Goal: Task Accomplishment & Management: Complete application form

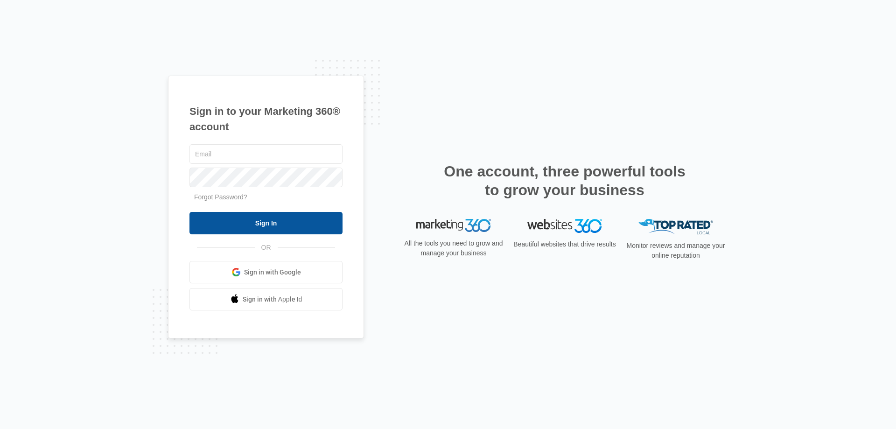
type input "[EMAIL_ADDRESS][DOMAIN_NAME]"
click at [303, 225] on input "Sign In" at bounding box center [266, 223] width 153 height 22
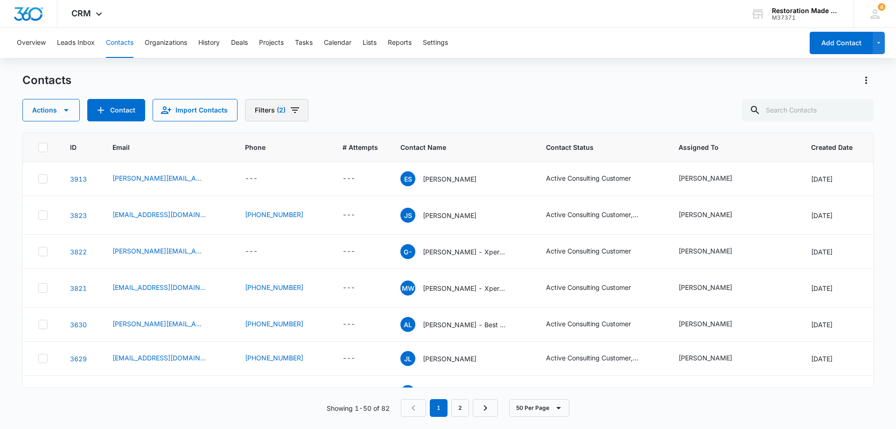
click at [293, 108] on icon "Filters" at bounding box center [295, 110] width 8 height 6
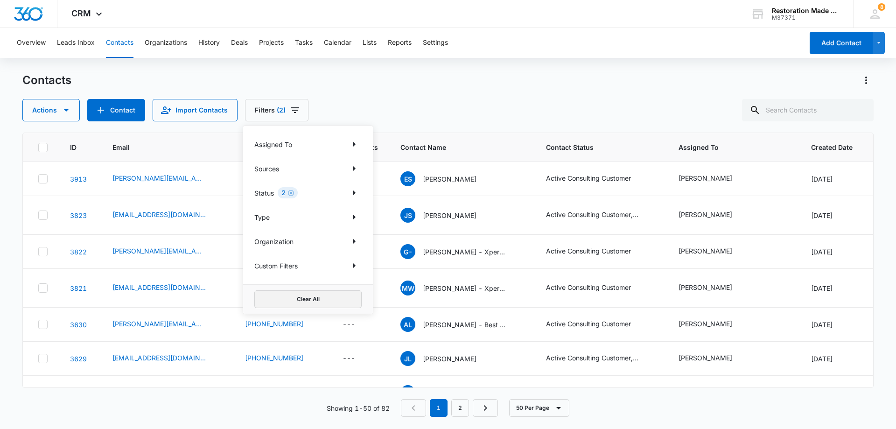
click at [308, 302] on button "Clear All" at bounding box center [307, 299] width 107 height 18
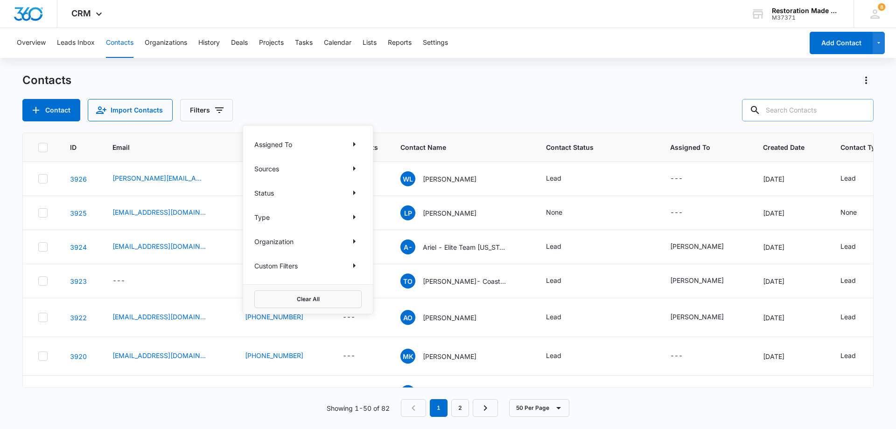
click at [811, 113] on input "text" at bounding box center [808, 110] width 132 height 22
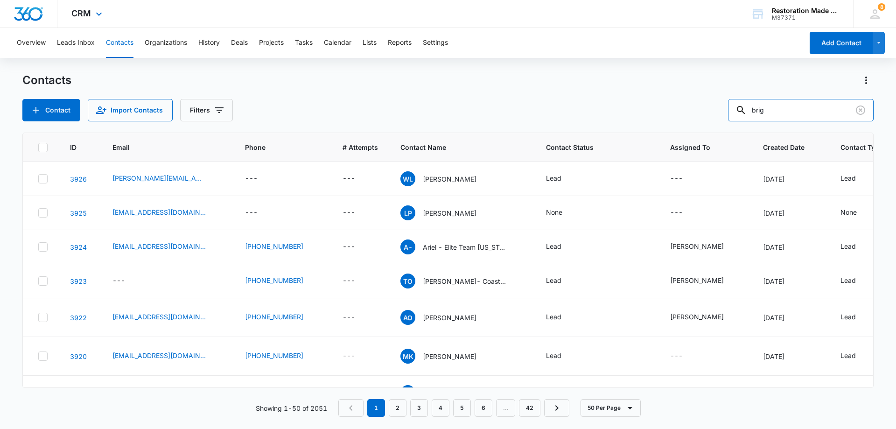
type input "brig"
click at [55, 112] on button "Contact" at bounding box center [51, 110] width 58 height 22
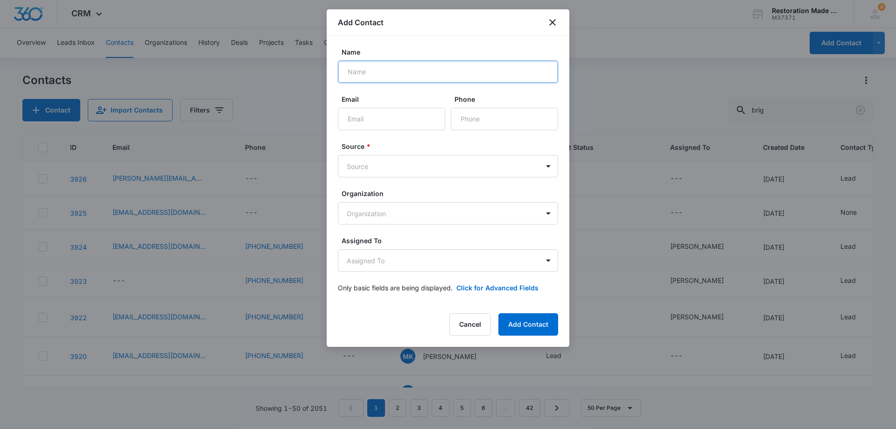
click at [415, 74] on input "Name" at bounding box center [448, 72] width 220 height 22
type input "Brig Tripp-"
click at [385, 127] on input "Email" at bounding box center [391, 119] width 107 height 22
click at [423, 117] on input "Email" at bounding box center [391, 119] width 107 height 22
paste input "brig.tripp@crspackout.com"
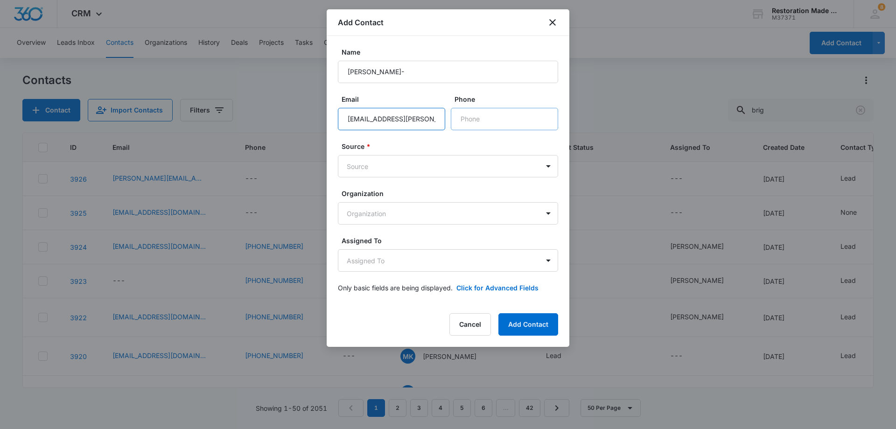
type input "brig.tripp@crspackout.com"
click at [500, 122] on input "Phone" at bounding box center [504, 119] width 107 height 22
click at [430, 172] on body "CRM Apps Reputation Websites Forms CRM Email Social Payments Content Ads Intell…" at bounding box center [448, 214] width 896 height 429
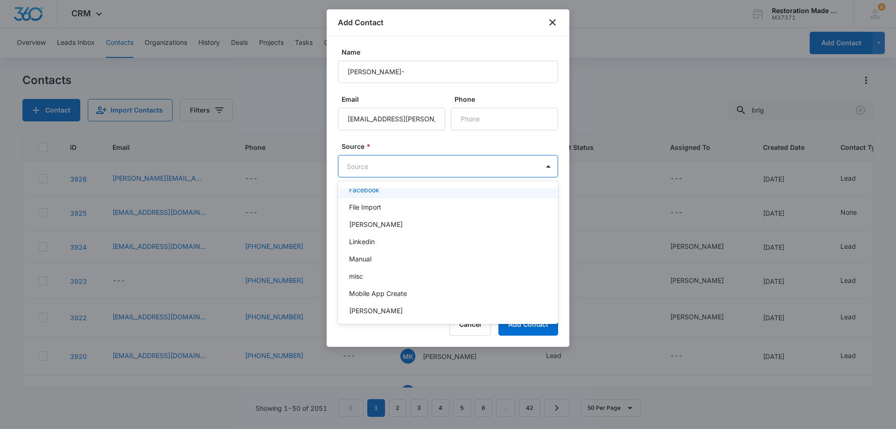
scroll to position [169, 0]
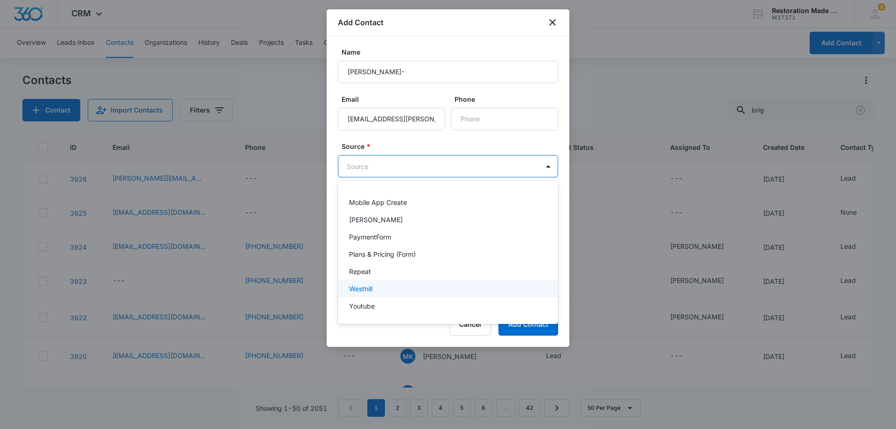
click at [358, 290] on p "Westhill" at bounding box center [360, 289] width 23 height 10
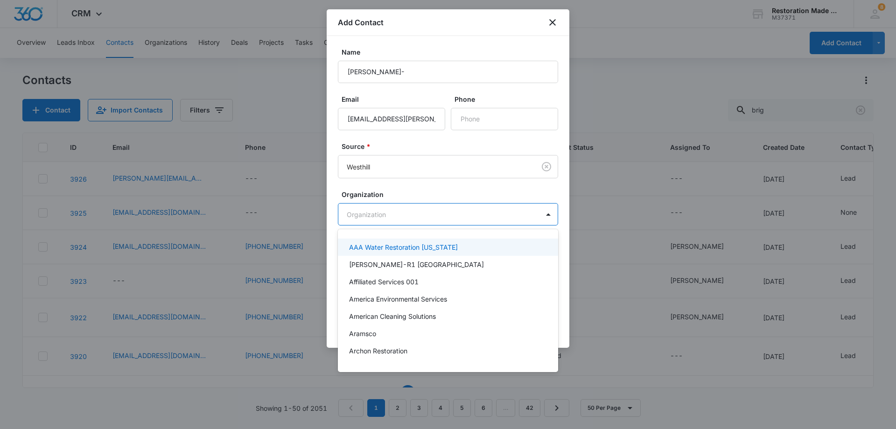
click at [392, 217] on body "CRM Apps Reputation Websites Forms CRM Email Social Payments Content Ads Intell…" at bounding box center [448, 214] width 896 height 429
click at [411, 213] on div at bounding box center [448, 214] width 896 height 429
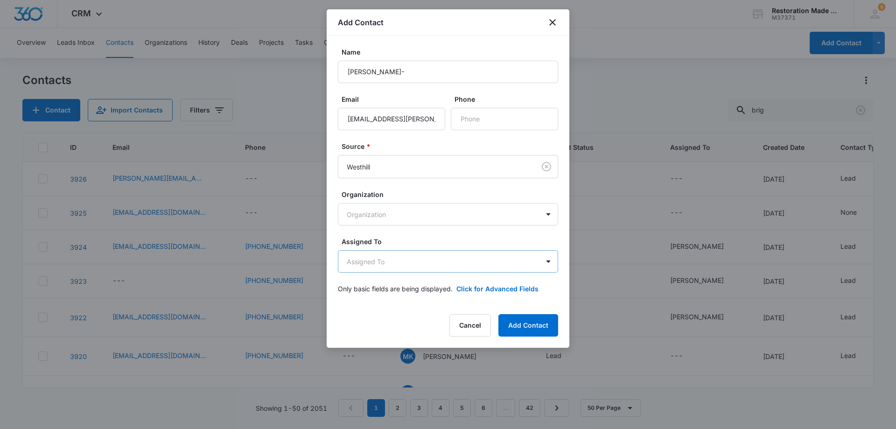
click at [426, 266] on body "CRM Apps Reputation Websites Forms CRM Email Social Payments Content Ads Intell…" at bounding box center [448, 214] width 896 height 429
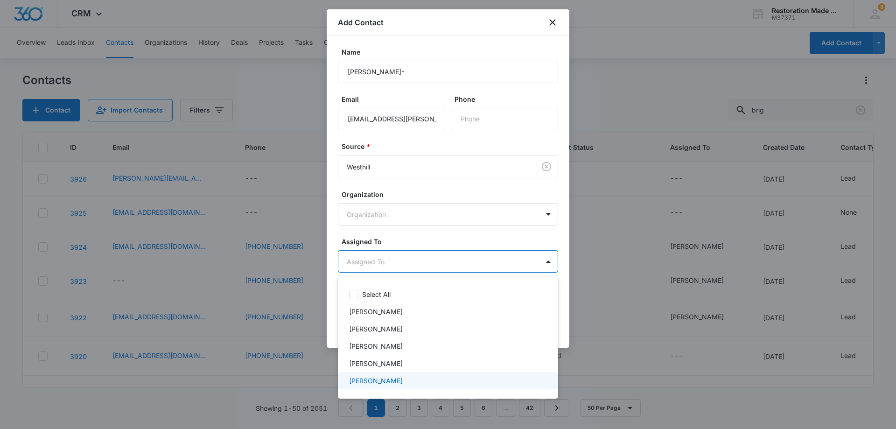
click at [371, 385] on p "Nate Cisney" at bounding box center [376, 381] width 54 height 10
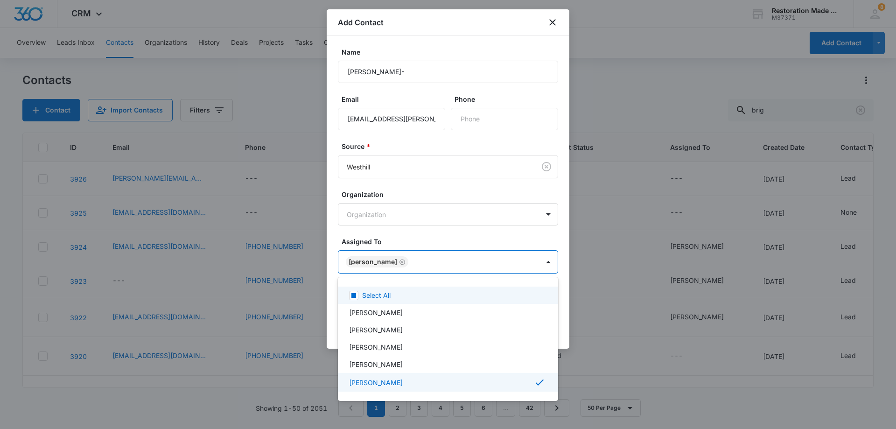
click at [449, 261] on div at bounding box center [448, 214] width 896 height 429
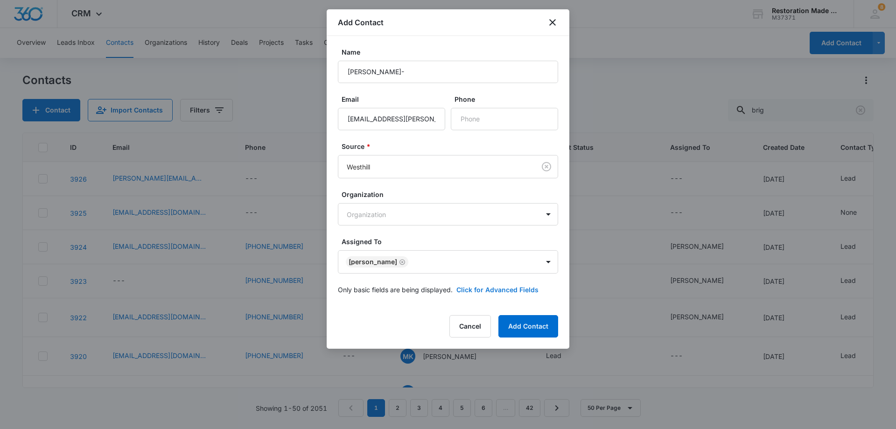
click at [500, 289] on button "Click for Advanced Fields" at bounding box center [498, 290] width 82 height 10
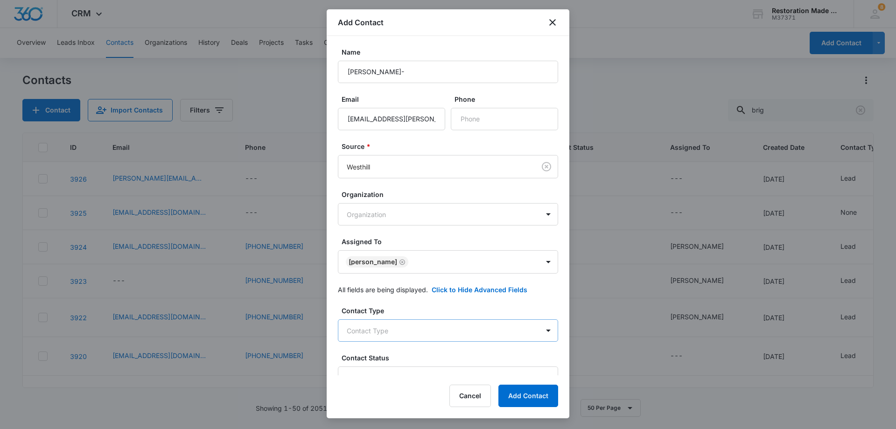
click at [448, 332] on body "CRM Apps Reputation Websites Forms CRM Email Social Payments Content Ads Intell…" at bounding box center [448, 214] width 896 height 429
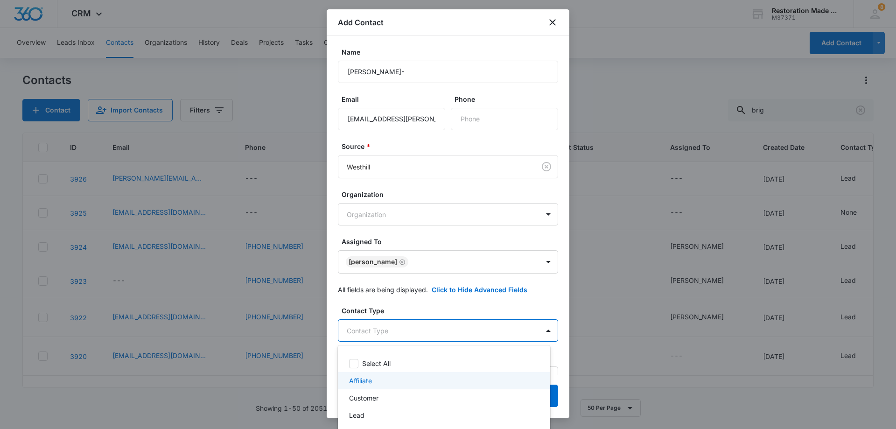
scroll to position [28, 0]
click at [365, 389] on div "Lead" at bounding box center [443, 388] width 188 height 10
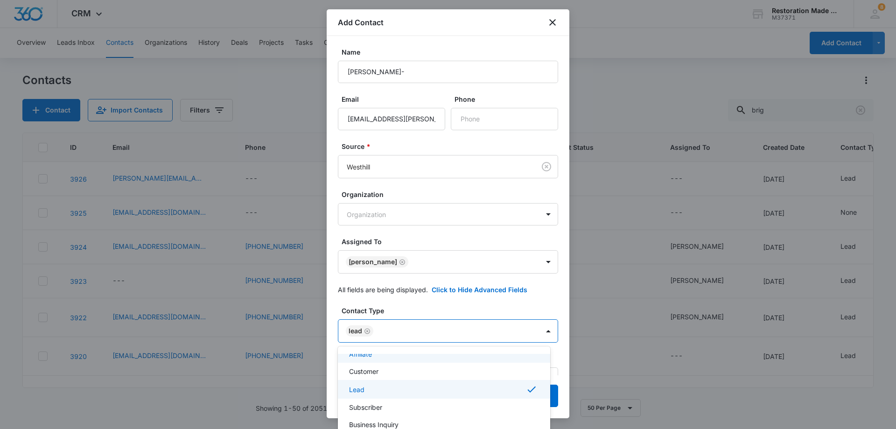
click at [427, 327] on div at bounding box center [448, 214] width 896 height 429
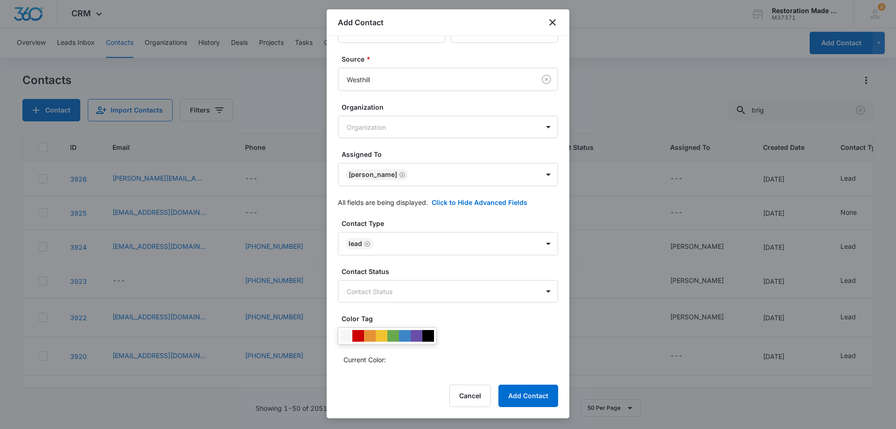
scroll to position [93, 0]
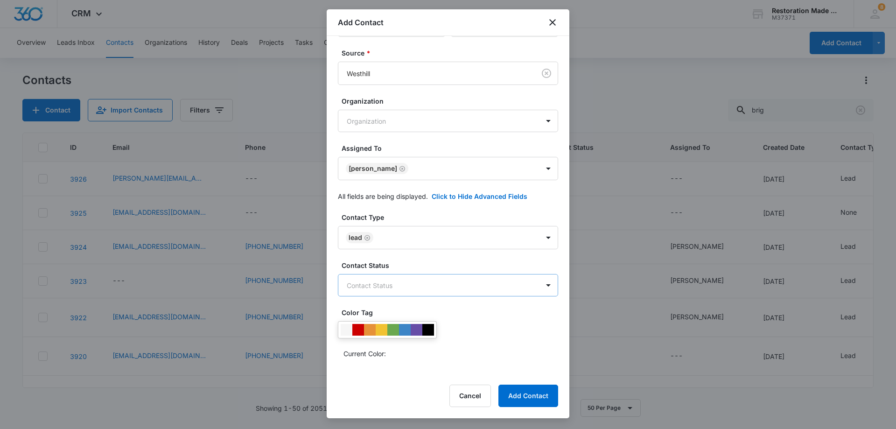
click at [414, 289] on body "CRM Apps Reputation Websites Forms CRM Email Social Payments Content Ads Intell…" at bounding box center [448, 214] width 896 height 429
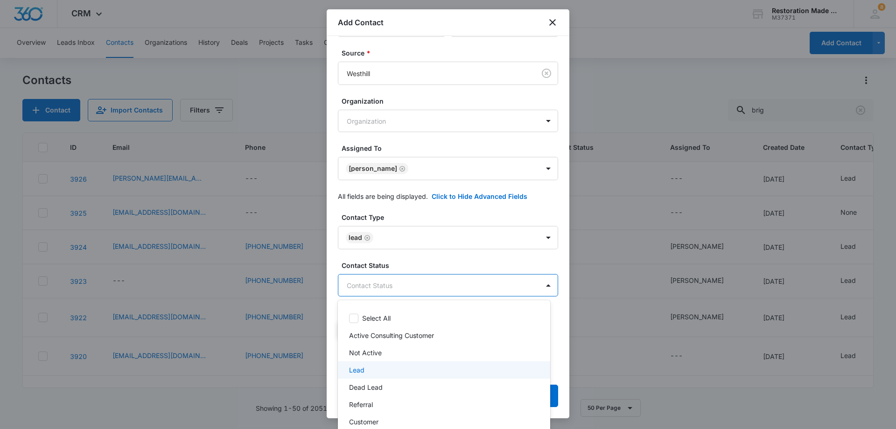
click at [360, 373] on p "Lead" at bounding box center [356, 370] width 15 height 10
click at [360, 370] on p "Lead" at bounding box center [356, 372] width 15 height 10
click at [359, 369] on p "Lead" at bounding box center [356, 370] width 15 height 10
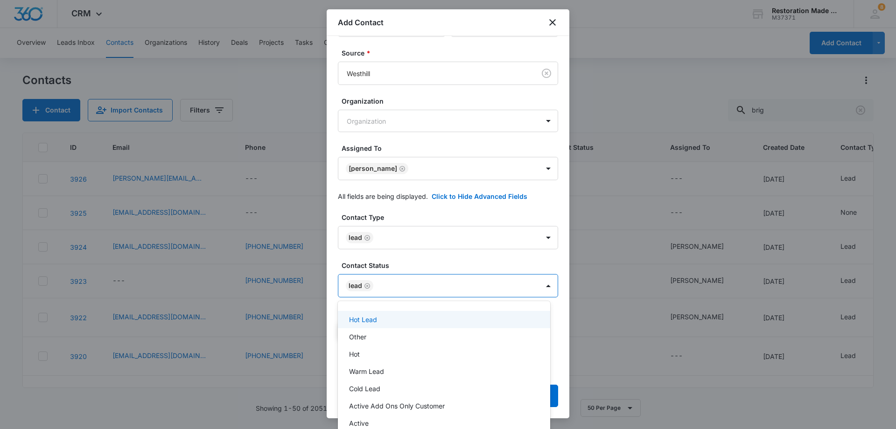
click at [367, 319] on p "Hot Lead" at bounding box center [363, 320] width 28 height 10
click at [459, 288] on div at bounding box center [448, 214] width 896 height 429
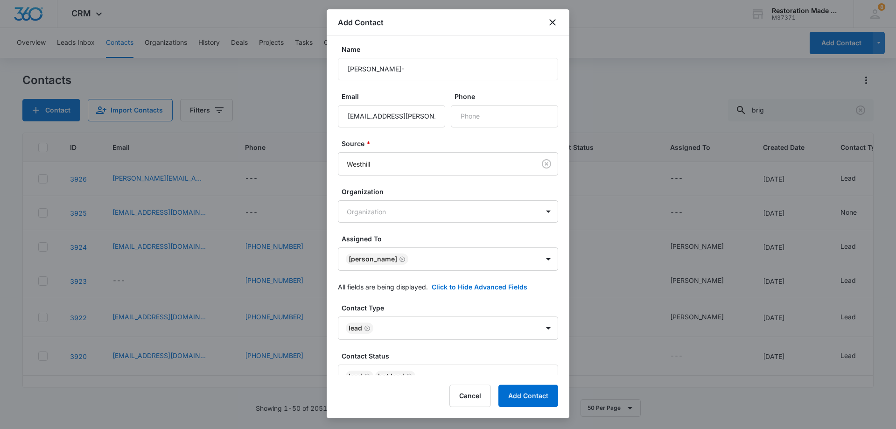
scroll to position [0, 0]
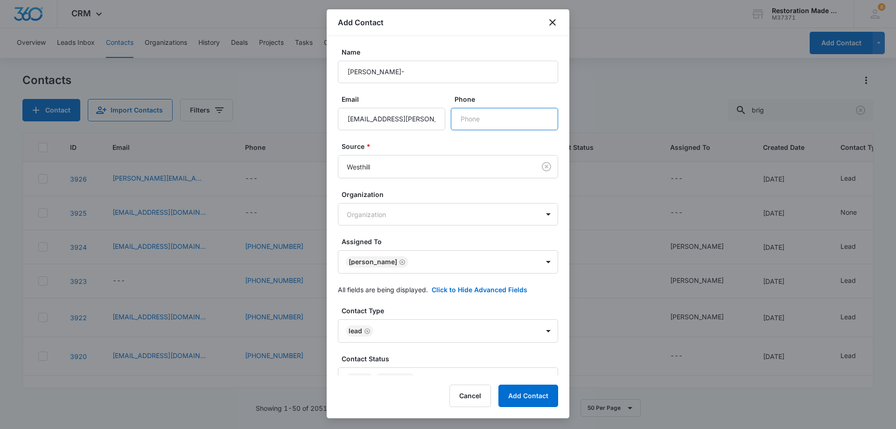
click at [498, 115] on input "Phone" at bounding box center [504, 119] width 107 height 22
click at [407, 70] on input "Brig Tripp-" at bounding box center [448, 72] width 220 height 22
type input "Brig Tripp-CRS Packout"
click at [488, 118] on input "Phone" at bounding box center [504, 119] width 107 height 22
click at [496, 116] on input "Phone" at bounding box center [504, 119] width 107 height 22
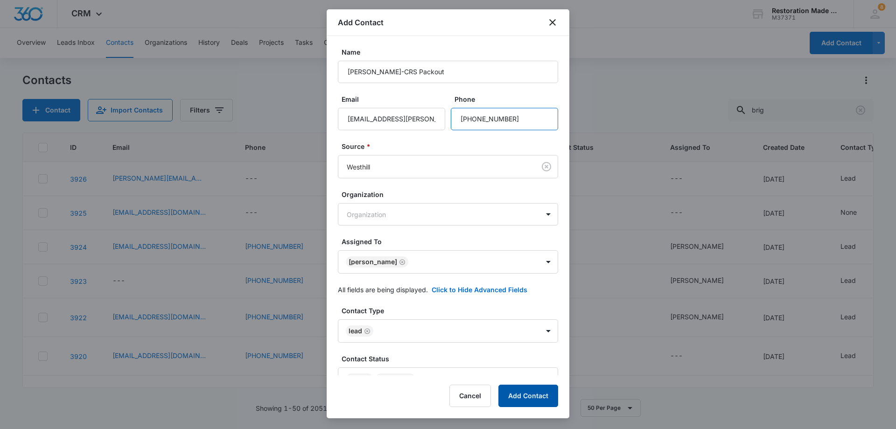
type input "(801) 979-3530"
click at [527, 399] on button "Add Contact" at bounding box center [529, 396] width 60 height 22
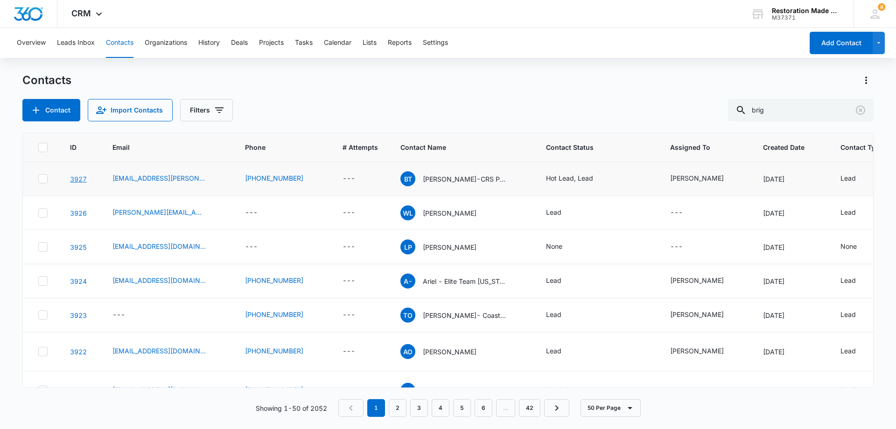
click at [78, 179] on link "3927" at bounding box center [78, 179] width 17 height 8
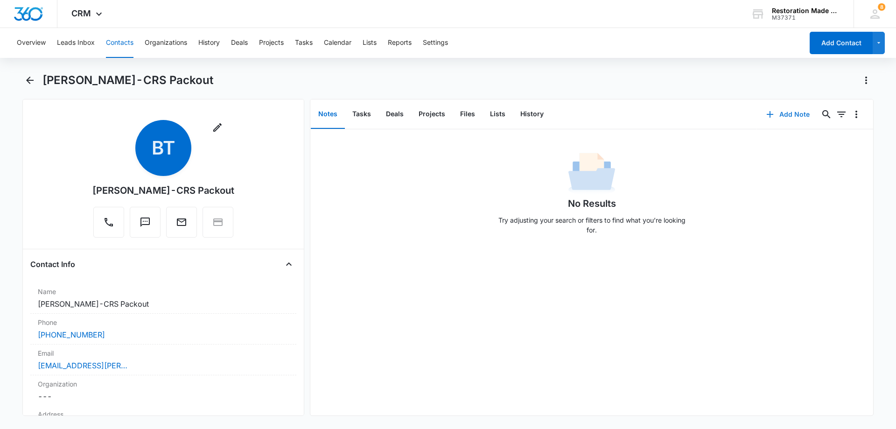
click at [786, 115] on button "Add Note" at bounding box center [788, 114] width 62 height 22
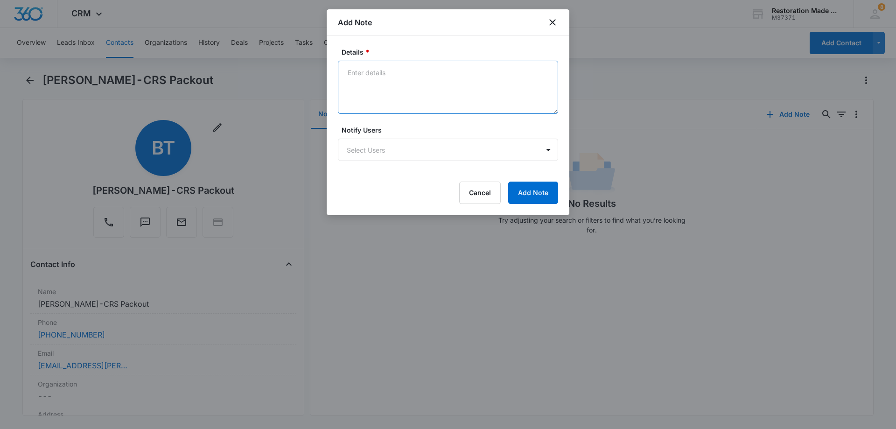
click at [480, 80] on textarea "Details *" at bounding box center [448, 87] width 220 height 53
click at [383, 81] on textarea "He has quite a few in house employees. Nice guy but I think he is a bit naive." at bounding box center [448, 87] width 220 height 53
click at [387, 82] on textarea "He has quite a few in house employees. Nice guy but I think he is a bit naive." at bounding box center [448, 87] width 220 height 53
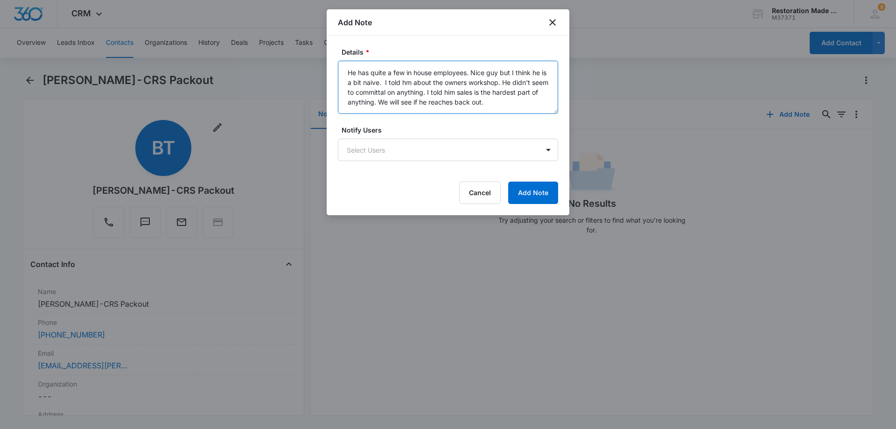
type textarea "He has quite a few in house employees. Nice guy but I think he is a bit naive. …"
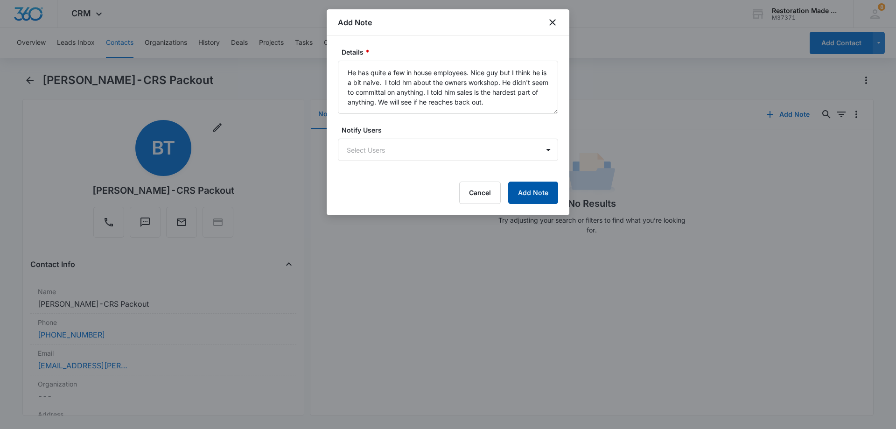
click at [545, 192] on button "Add Note" at bounding box center [533, 193] width 50 height 22
